Goal: Transaction & Acquisition: Purchase product/service

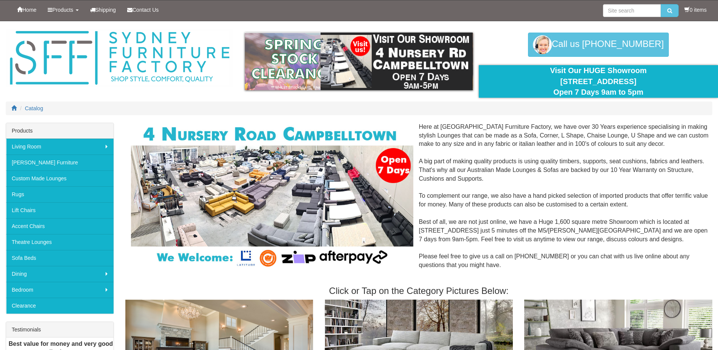
scroll to position [76, 0]
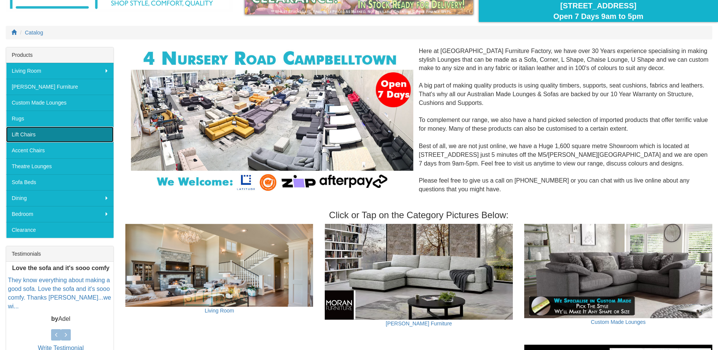
click at [30, 134] on link "Lift Chairs" at bounding box center [60, 134] width 108 height 16
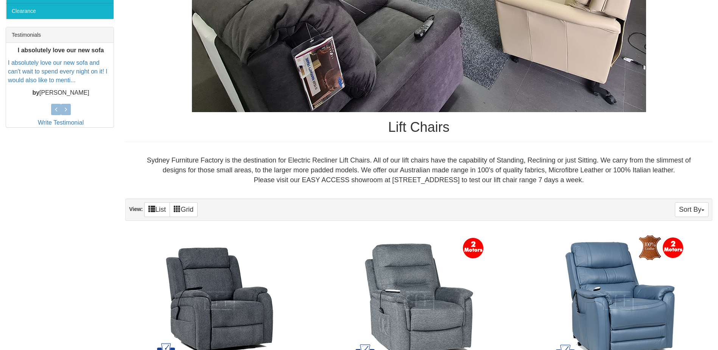
scroll to position [416, 0]
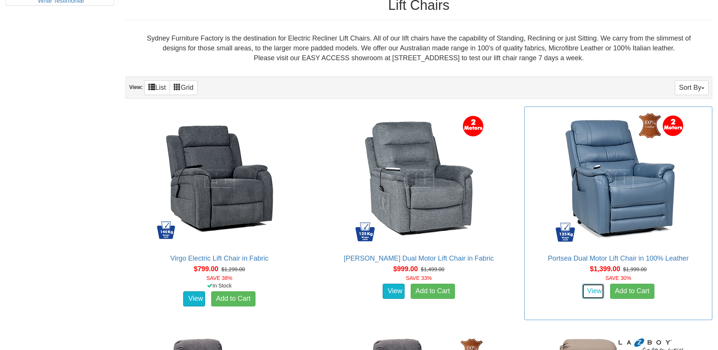
click at [595, 292] on link "View" at bounding box center [593, 291] width 22 height 15
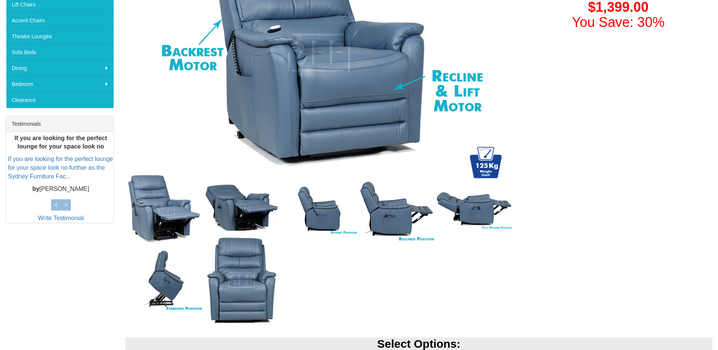
scroll to position [114, 0]
